Goal: Task Accomplishment & Management: Manage account settings

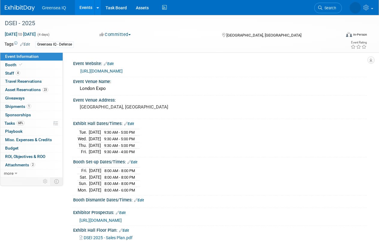
click at [90, 6] on link "Events" at bounding box center [86, 7] width 22 height 15
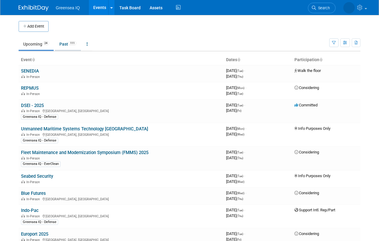
click at [67, 44] on link "Past 111" at bounding box center [68, 43] width 26 height 11
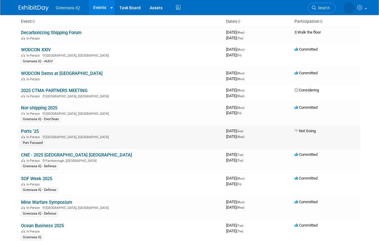
scroll to position [42, 0]
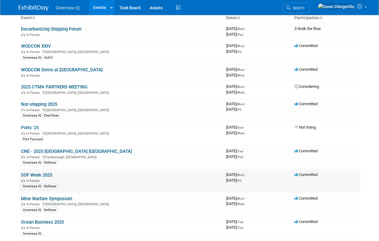
click at [39, 174] on link "SOF Week 2025" at bounding box center [36, 174] width 31 height 5
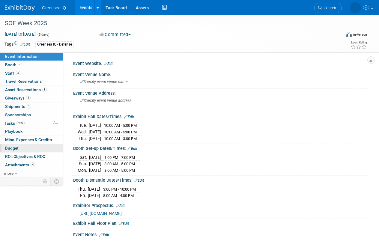
click at [31, 147] on link "Budget" at bounding box center [31, 148] width 62 height 8
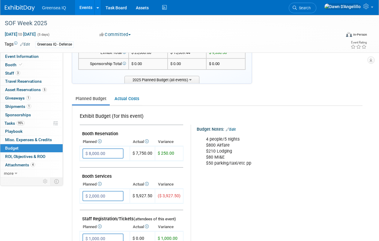
scroll to position [41, 0]
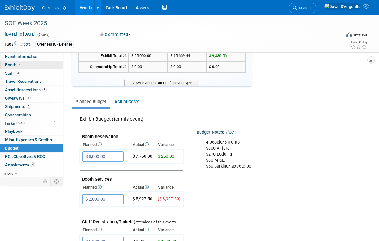
click at [14, 64] on span "Booth" at bounding box center [14, 64] width 18 height 5
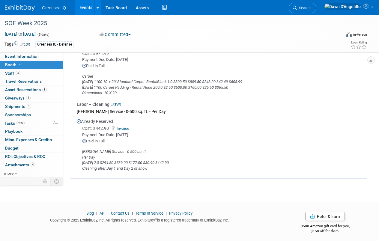
scroll to position [430, 0]
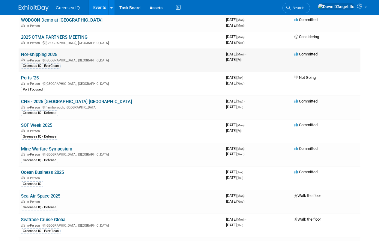
scroll to position [94, 0]
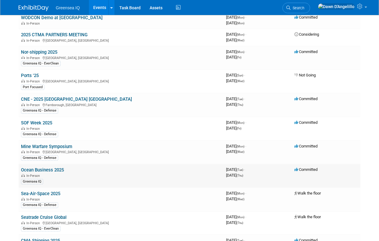
click at [49, 169] on link "Ocean Business 2025" at bounding box center [42, 169] width 43 height 5
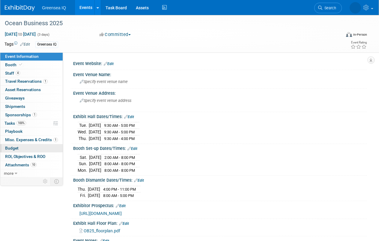
click at [13, 147] on span "Budget" at bounding box center [11, 148] width 13 height 5
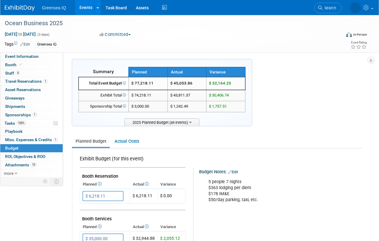
scroll to position [1, 0]
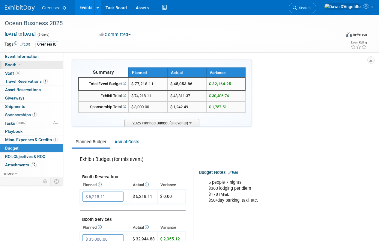
click at [36, 66] on link "Booth" at bounding box center [31, 65] width 62 height 8
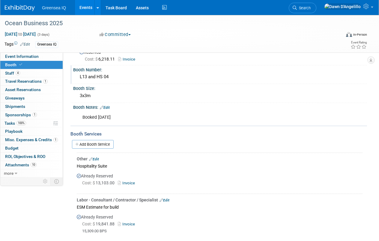
scroll to position [0, 0]
